Goal: Obtain resource: Obtain resource

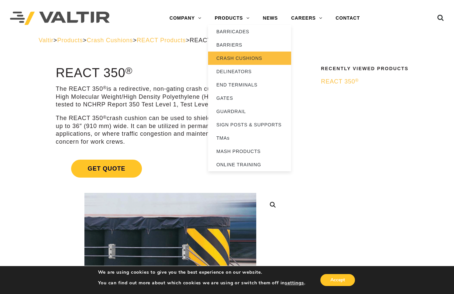
click at [258, 59] on link "CRASH CUSHIONS" at bounding box center [249, 57] width 83 height 13
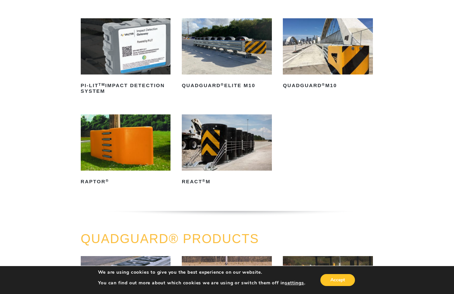
scroll to position [184, 0]
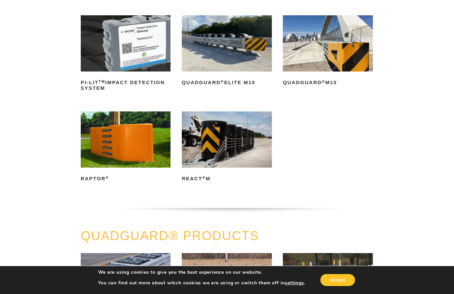
click at [235, 150] on img at bounding box center [227, 139] width 90 height 56
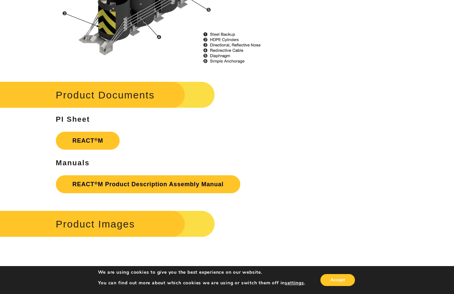
scroll to position [791, 0]
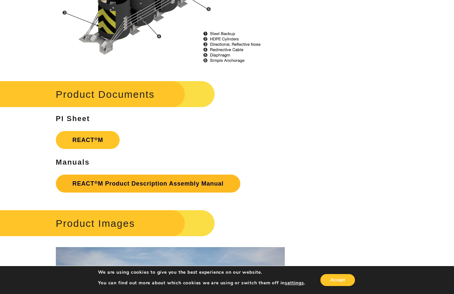
click at [212, 177] on link "REACT ® M Product Description Assembly Manual" at bounding box center [148, 183] width 184 height 18
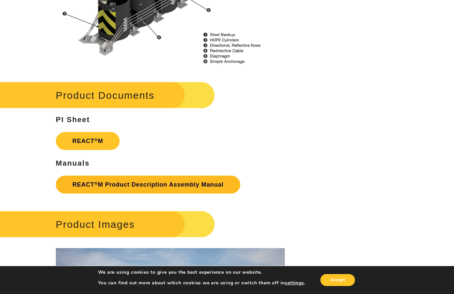
scroll to position [798, 0]
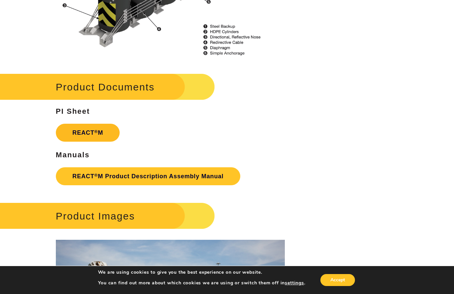
click at [99, 129] on strong "REACT ® M" at bounding box center [87, 132] width 31 height 7
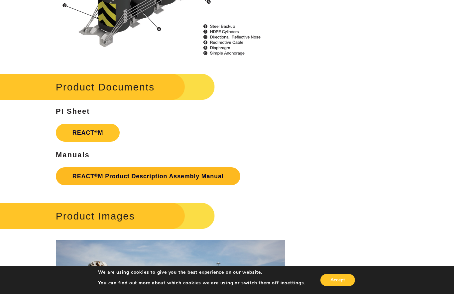
click at [170, 167] on link "REACT ® M Product Description Assembly Manual" at bounding box center [148, 176] width 184 height 18
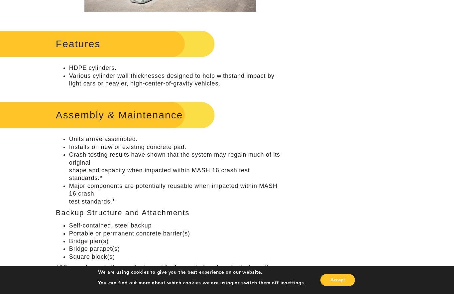
scroll to position [289, 0]
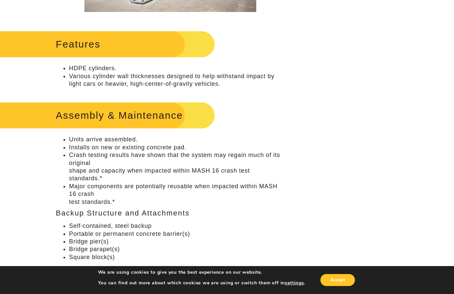
click at [168, 116] on h2 "Assembly & Maintenance" at bounding box center [101, 115] width 227 height 31
click at [136, 108] on h2 "Assembly & Maintenance" at bounding box center [101, 115] width 227 height 31
click at [145, 41] on h2 "Features" at bounding box center [101, 44] width 227 height 31
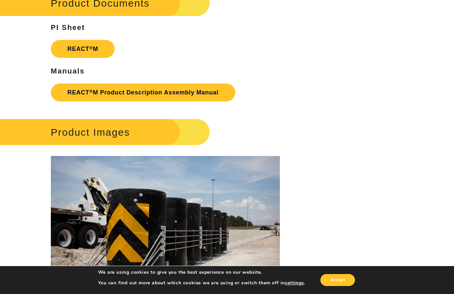
scroll to position [882, 5]
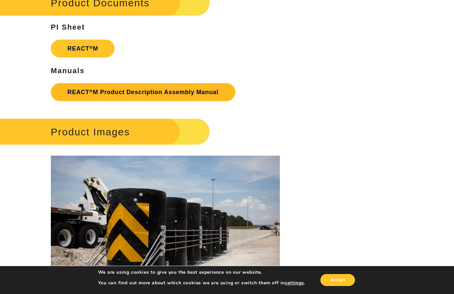
click at [210, 87] on link "REACT ® M Product Description Assembly Manual" at bounding box center [143, 92] width 184 height 18
